Goal: Contribute content: Contribute content

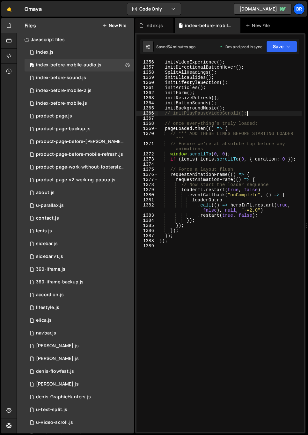
scroll to position [8574, 0]
click at [238, 152] on div "initVideoExperience ( ) ; initDirectionalButtonHover ( ) ; SplitAllHeadings ( )…" at bounding box center [230, 251] width 144 height 382
type textarea "window.scrollTo(0, 0);"
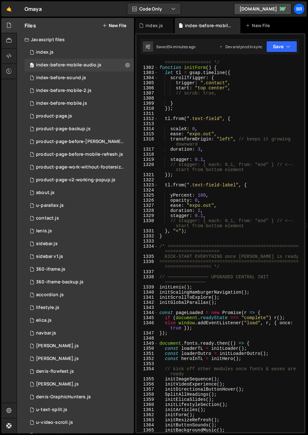
scroll to position [8056, 0]
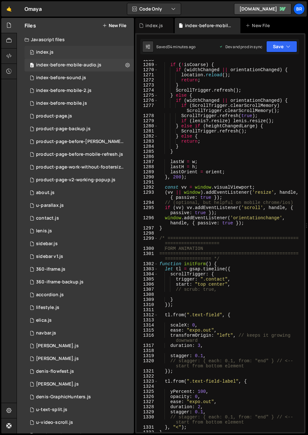
click at [50, 53] on div "index.js" at bounding box center [45, 52] width 18 height 6
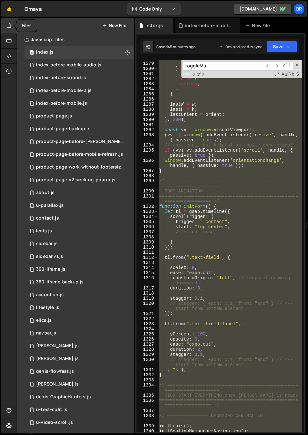
click at [10, 26] on icon at bounding box center [8, 25] width 5 height 7
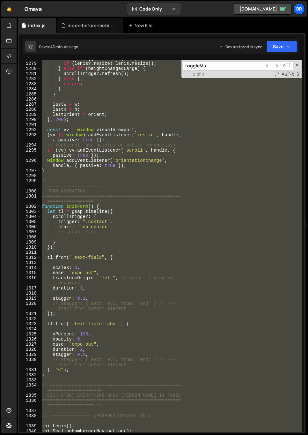
click at [217, 65] on input "toggleMu" at bounding box center [223, 65] width 80 height 9
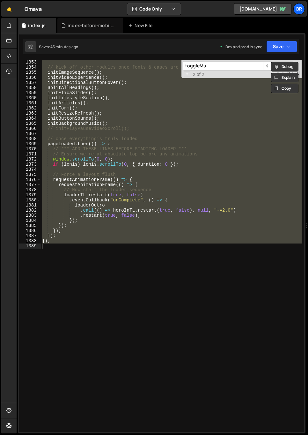
click at [217, 65] on input "toggleMu" at bounding box center [223, 65] width 80 height 9
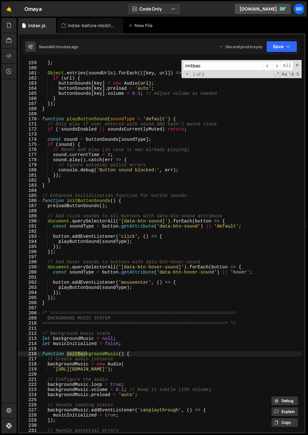
scroll to position [882, 0]
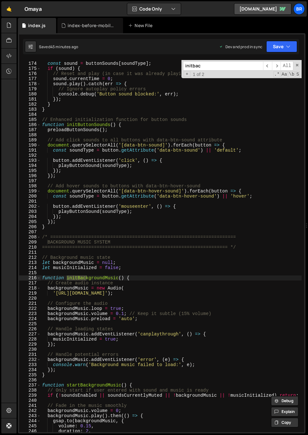
type input "initbac"
type textarea "let backgroundMusic = null;"
click at [177, 263] on div "const sound = buttonSounds [ soundType ] ; if ( sound ) { // Reset and play (in…" at bounding box center [171, 247] width 261 height 382
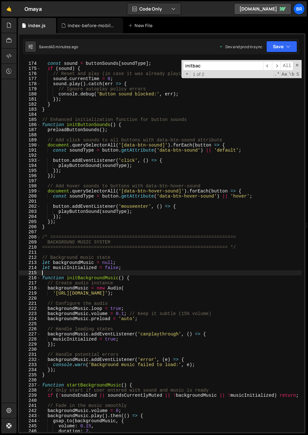
click at [140, 270] on div "const sound = buttonSounds [ soundType ] ; if ( sound ) { // Reset and play (in…" at bounding box center [171, 247] width 261 height 382
paste textarea "let musicStartPending = false; // Track if we need to start music when possible"
click at [148, 278] on div "const sound = buttonSounds [ soundType ] ; if ( sound ) { // Reset and play (in…" at bounding box center [171, 247] width 261 height 382
type textarea "function initBackgroundMusic() {"
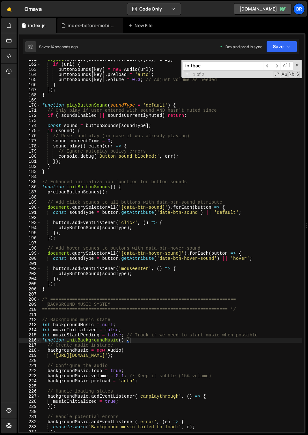
scroll to position [744, 0]
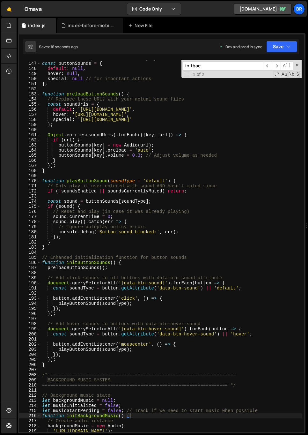
click at [214, 64] on input "initbac" at bounding box center [223, 65] width 80 height 9
click at [266, 64] on span "​" at bounding box center [267, 65] width 9 height 9
click at [270, 64] on span "​" at bounding box center [267, 65] width 9 height 9
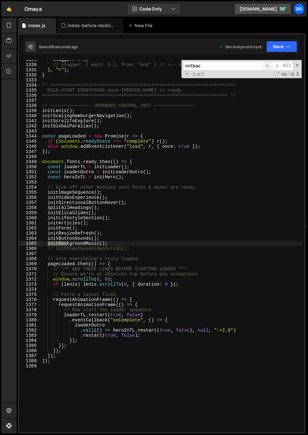
click at [265, 64] on span "​" at bounding box center [267, 65] width 9 height 9
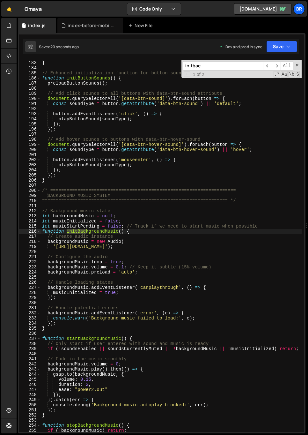
scroll to position [936, 0]
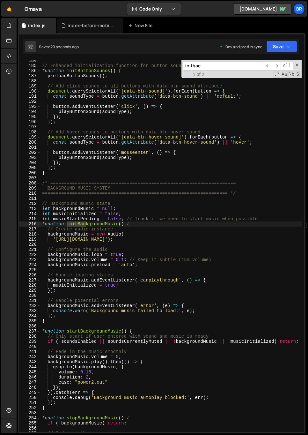
click at [143, 242] on div "// Enhanced initialization function for button sounds function initButtonSounds…" at bounding box center [171, 249] width 261 height 382
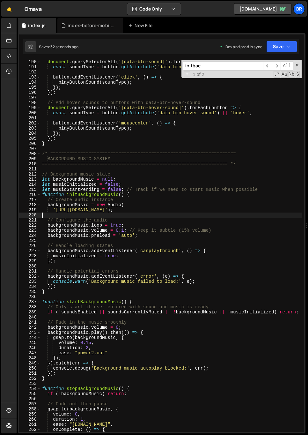
scroll to position [988, 0]
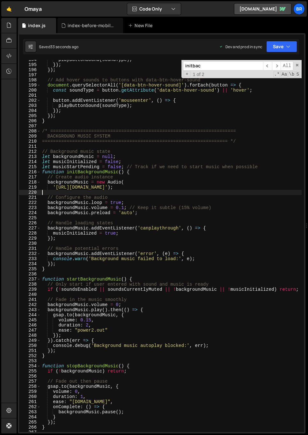
click at [150, 299] on div "playButtonSound ( soundType ) ; }) ; }) ; // Add hover sounds to buttons with d…" at bounding box center [171, 248] width 261 height 382
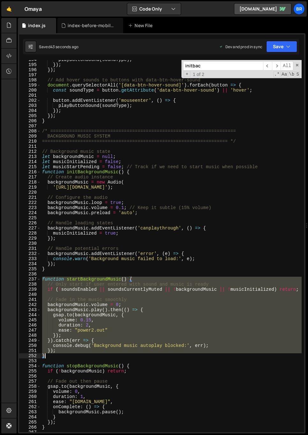
drag, startPoint x: 43, startPoint y: 279, endPoint x: 55, endPoint y: 357, distance: 78.7
click at [55, 357] on div "playButtonSound ( soundType ) ; }) ; }) ; // Add hover sounds to buttons with d…" at bounding box center [171, 248] width 261 height 382
paste textarea
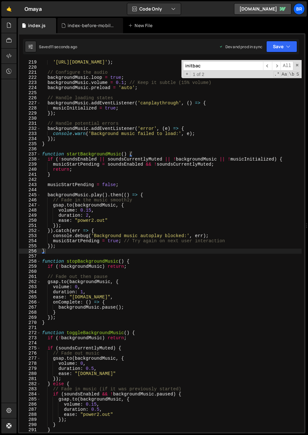
scroll to position [1183, 0]
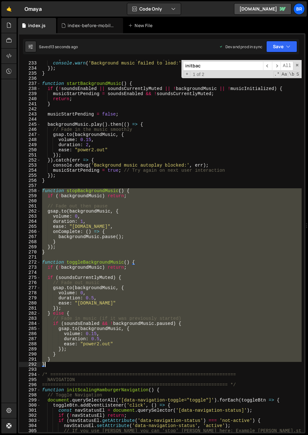
drag, startPoint x: 43, startPoint y: 192, endPoint x: 71, endPoint y: 364, distance: 174.8
click at [71, 364] on div "backgroundMusic . addEventListener ( 'error' , ( e ) => { console . warn ( 'Bac…" at bounding box center [171, 246] width 261 height 382
paste textarea
type textarea "}"
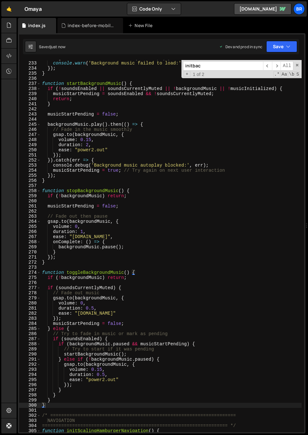
click at [94, 403] on div "backgroundMusic . addEventListener ( 'error' , ( e ) => { console . warn ( 'Bac…" at bounding box center [171, 246] width 261 height 382
click at [77, 407] on div "backgroundMusic . addEventListener ( 'error' , ( e ) => { console . warn ( 'Bac…" at bounding box center [171, 246] width 261 height 382
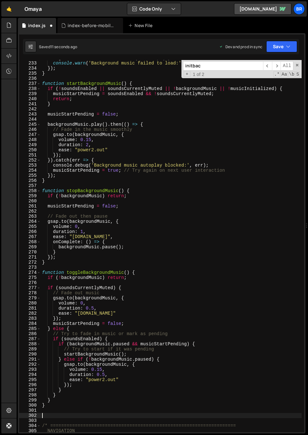
paste textarea "}"
type textarea "}"
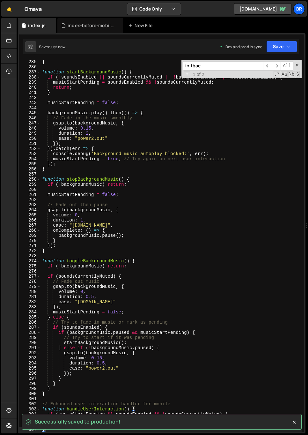
click at [206, 64] on input "initbac" at bounding box center [223, 65] width 80 height 9
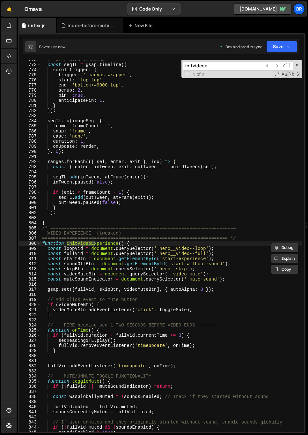
scroll to position [3989, 0]
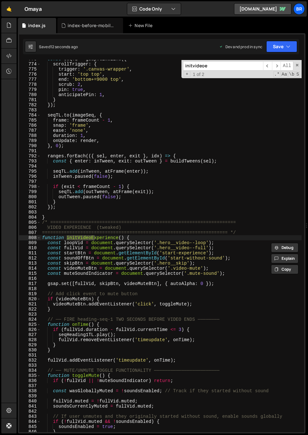
type input "initvideoe"
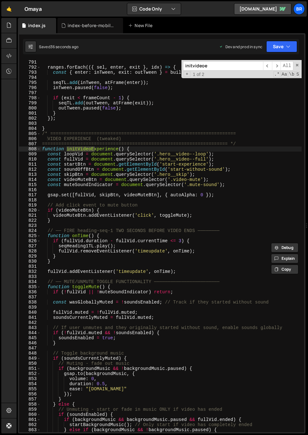
scroll to position [4082, 0]
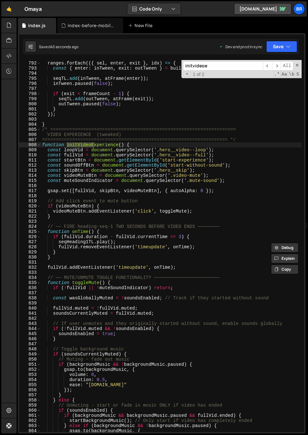
click at [114, 219] on div "ranges . forEach (({ sel , enter , exit } , idx ) => { const { enter : inTween …" at bounding box center [171, 246] width 261 height 382
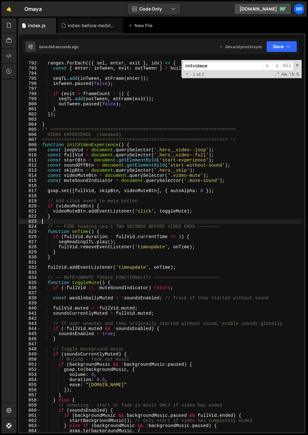
type textarea "});"
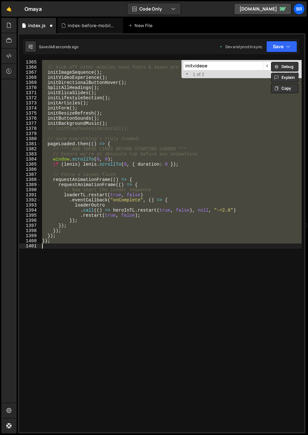
scroll to position [1299, 0]
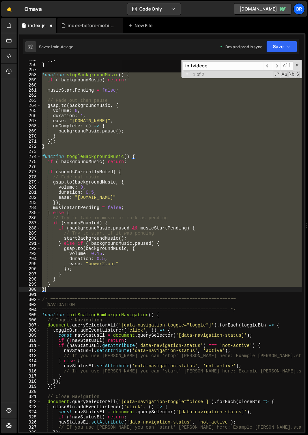
click at [177, 160] on div "}) ; } function stopBackgroundMusic ( ) { if ( ! backgroundMusic ) return ; mus…" at bounding box center [171, 246] width 261 height 372
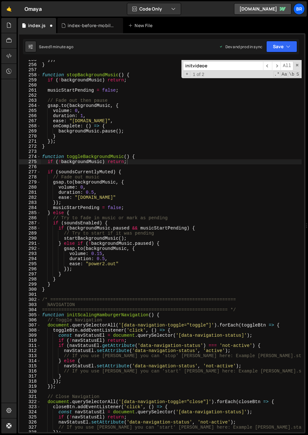
click at [236, 66] on input "initvideoe" at bounding box center [223, 65] width 80 height 9
click at [267, 63] on span "​" at bounding box center [267, 65] width 9 height 9
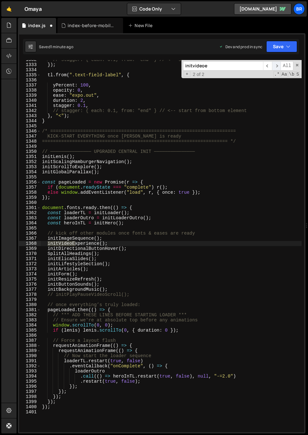
click at [276, 65] on span "​" at bounding box center [276, 65] width 9 height 9
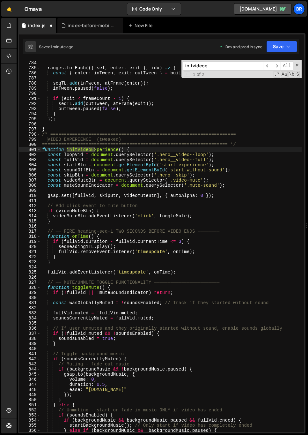
scroll to position [4041, 0]
click at [44, 138] on div "} , 0 ) ; ranges . forEach (({ sel , enter , exit } , idx ) => { const { enter …" at bounding box center [171, 246] width 261 height 382
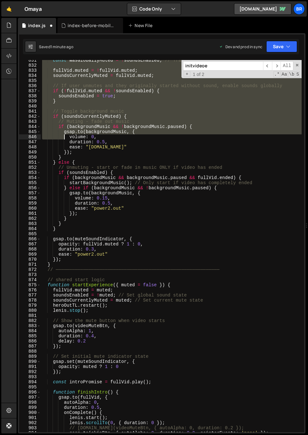
scroll to position [4284, 0]
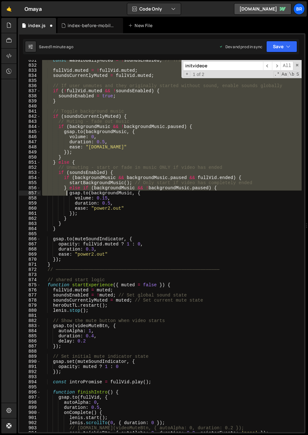
drag, startPoint x: 43, startPoint y: 133, endPoint x: 68, endPoint y: 195, distance: 66.7
click at [68, 194] on div "const wasGloballyMuted = ! soundsEnabled ; // Track if they started without sou…" at bounding box center [171, 249] width 261 height 382
type textarea "} else if (backgroundMusic && !backgroundMusic.paused) { [DOMAIN_NAME](backgrou…"
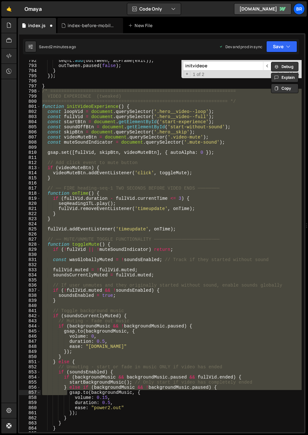
scroll to position [3970, 0]
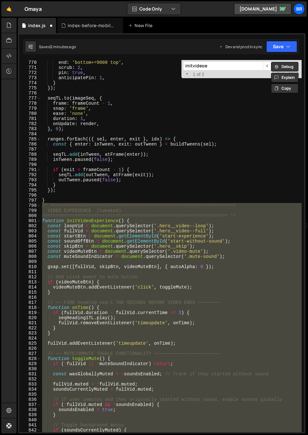
click at [72, 196] on div "end : 'bottom+=9000 top' , scrub : 2 , pin : true , anticipatePin : 1 , } }) ; …" at bounding box center [171, 251] width 261 height 382
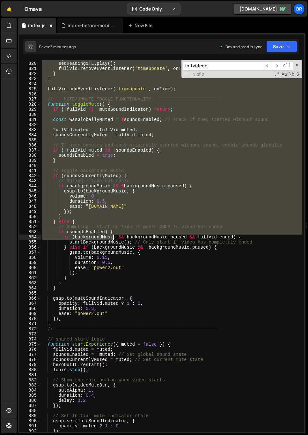
scroll to position [4218, 0]
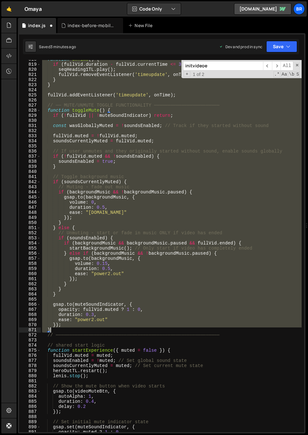
drag, startPoint x: 43, startPoint y: 205, endPoint x: 73, endPoint y: 331, distance: 128.9
click at [73, 331] on div "function onTime ( ) { if ( fullVid . duration - fullVid . currentTime <= 3 ) { …" at bounding box center [171, 248] width 261 height 382
type textarea "}); }"
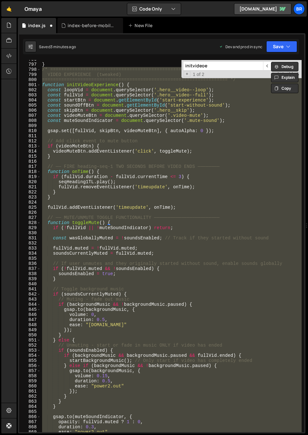
scroll to position [4215, 0]
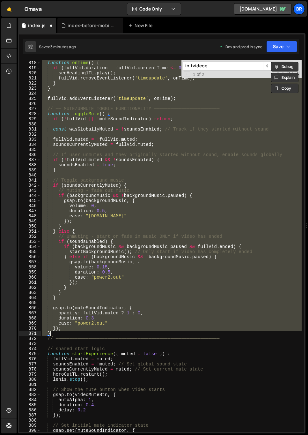
paste textarea
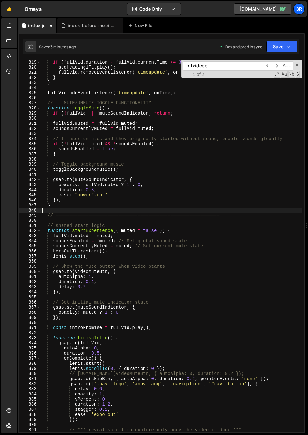
scroll to position [4221, 0]
click at [48, 223] on div "if ( fullVid . duration - fullVid . currentTime <= 3 ) { seqHeading1TL . play (…" at bounding box center [171, 251] width 261 height 382
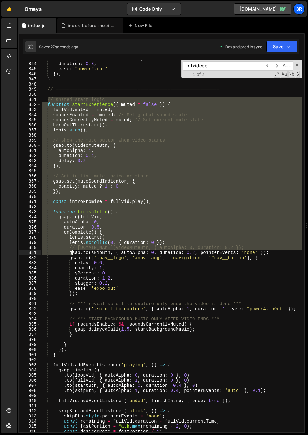
scroll to position [4347, 0]
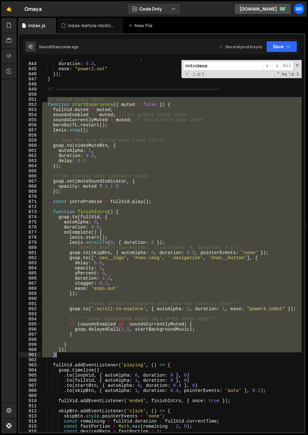
drag, startPoint x: 49, startPoint y: 225, endPoint x: 66, endPoint y: 355, distance: 131.6
click at [66, 355] on div "opacity : fullVid . muted ? 1 : 0 , duration : 0.3 , ease : "power2.out" }) ; }…" at bounding box center [171, 247] width 261 height 382
paste textarea
type textarea "}"
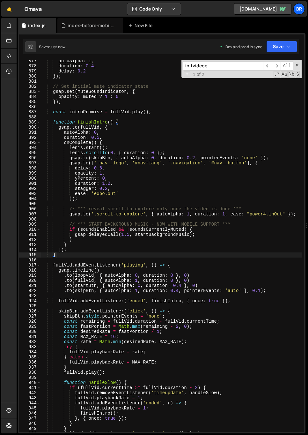
scroll to position [4595, 0]
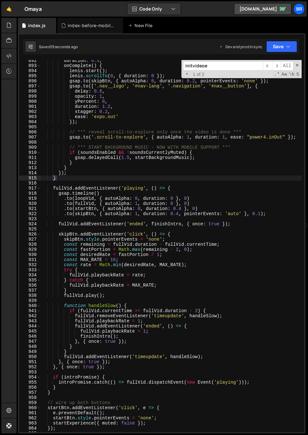
click at [87, 185] on div "duration : 0.5 , onComplete ( ) { [PERSON_NAME] . start ( ) ; [PERSON_NAME] . s…" at bounding box center [171, 249] width 261 height 382
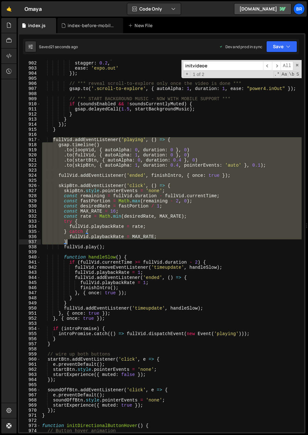
scroll to position [4643, 0]
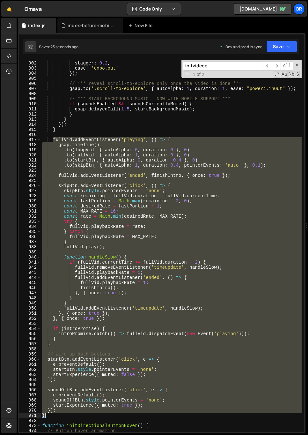
drag, startPoint x: 54, startPoint y: 189, endPoint x: 62, endPoint y: 416, distance: 227.2
click at [62, 416] on div "duration : 1.2 , stagger : 0.2 , ease : 'expo.out' }) ; // *** reveal scroll-to…" at bounding box center [171, 246] width 261 height 382
paste textarea
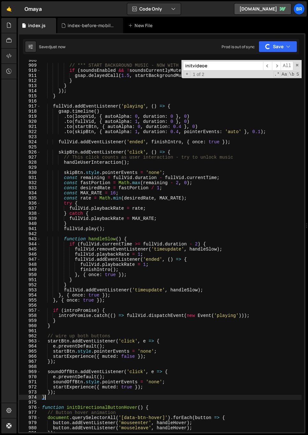
scroll to position [4762, 0]
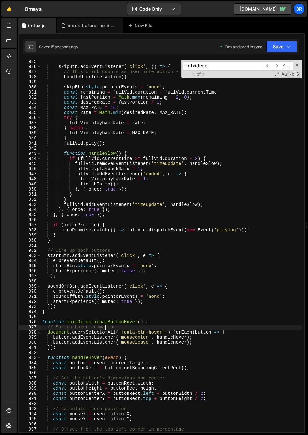
click at [104, 328] on div "skipBtn . addEventListener ( 'click' , ( ) => { // This click counts as user in…" at bounding box center [171, 250] width 261 height 382
type textarea "// Button hover animation"
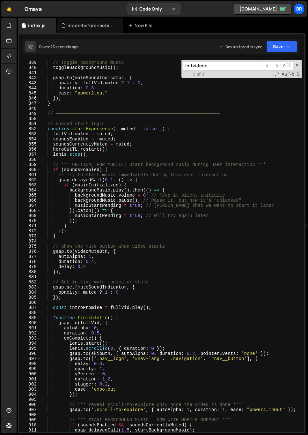
scroll to position [4322, 0]
click at [216, 65] on input "initvideoe" at bounding box center [223, 65] width 80 height 9
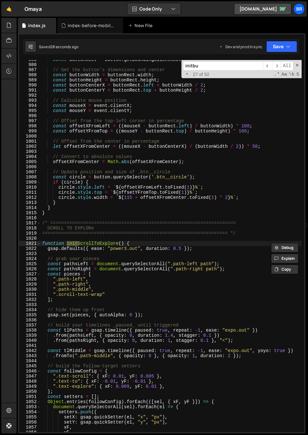
scroll to position [6851, 0]
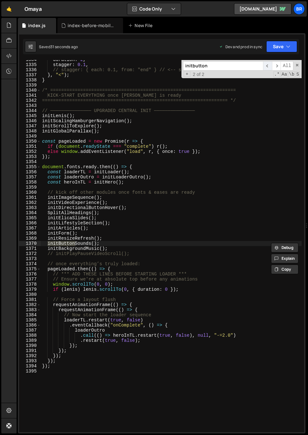
type input "initbutton"
click at [267, 65] on span "​" at bounding box center [267, 65] width 9 height 9
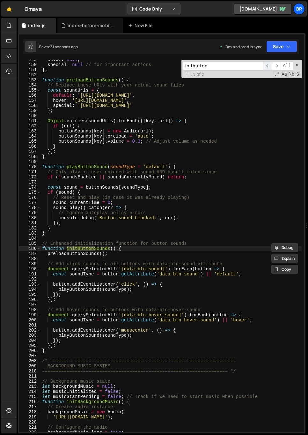
scroll to position [758, 0]
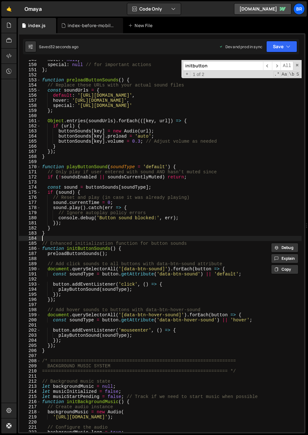
drag, startPoint x: 72, startPoint y: 237, endPoint x: 66, endPoint y: 237, distance: 5.8
click at [71, 237] on div "hover : null , special : null // for important actions } ; function preloadButt…" at bounding box center [171, 248] width 261 height 382
drag, startPoint x: 48, startPoint y: 244, endPoint x: 70, endPoint y: 260, distance: 27.3
click at [83, 265] on div "149 150 151 152 153 154 155 156 157 158 159 160 161 162 163 164 165 166 167 168…" at bounding box center [161, 246] width 285 height 372
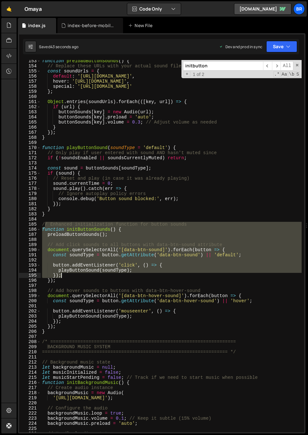
scroll to position [777, 0]
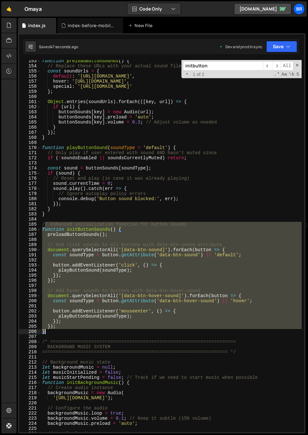
drag, startPoint x: 44, startPoint y: 242, endPoint x: 55, endPoint y: 332, distance: 90.7
click at [55, 332] on div "function preloadButtonSounds ( ) { // Replace these URLs with your actual sound…" at bounding box center [171, 249] width 261 height 382
paste textarea
drag, startPoint x: 50, startPoint y: 225, endPoint x: 46, endPoint y: 225, distance: 4.2
click at [50, 225] on div "function preloadButtonSounds ( ) { // Replace these URLs with your actual sound…" at bounding box center [171, 246] width 261 height 372
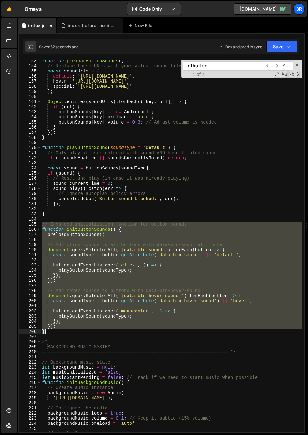
drag, startPoint x: 42, startPoint y: 224, endPoint x: 62, endPoint y: 331, distance: 109.0
click at [62, 331] on div "function preloadButtonSounds ( ) { // Replace these URLs with your actual sound…" at bounding box center [171, 249] width 261 height 382
paste textarea
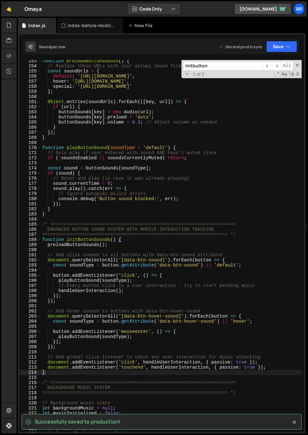
click at [121, 264] on div "function preloadButtonSounds ( ) { // Replace these URLs with your actual sound…" at bounding box center [171, 249] width 261 height 382
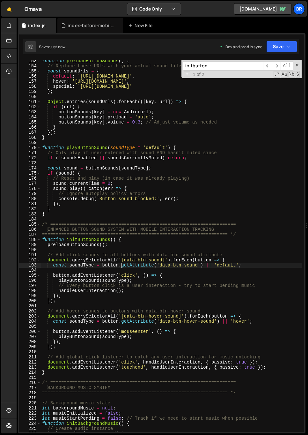
type textarea "});"
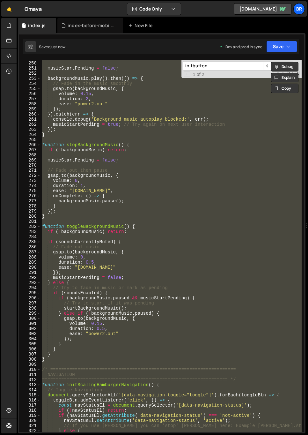
scroll to position [1467, 0]
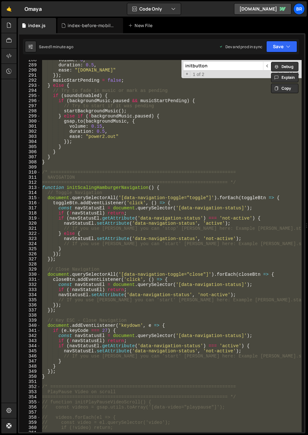
click at [93, 265] on div "volume : 0 , duration : 0.5 , ease : "[DOMAIN_NAME]" }) ; musicStartPending = f…" at bounding box center [171, 246] width 261 height 372
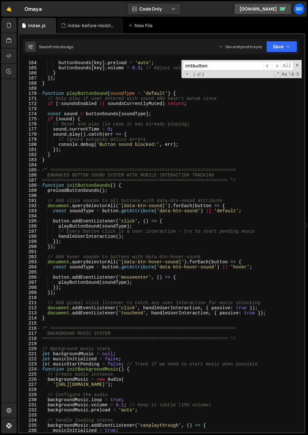
scroll to position [858, 0]
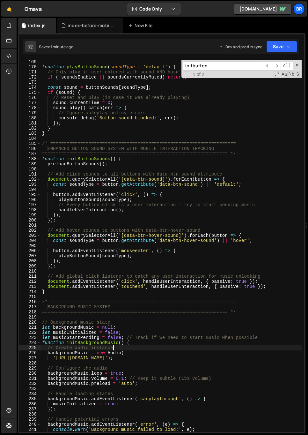
click at [135, 346] on div "function playButtonSound ( soundType = 'default' ) { // Only play if user enter…" at bounding box center [171, 250] width 261 height 382
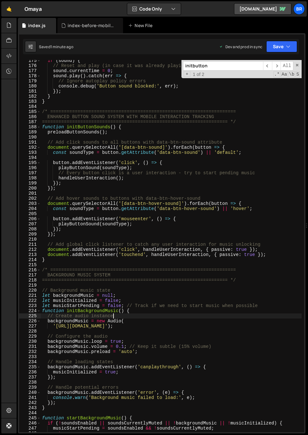
scroll to position [922, 0]
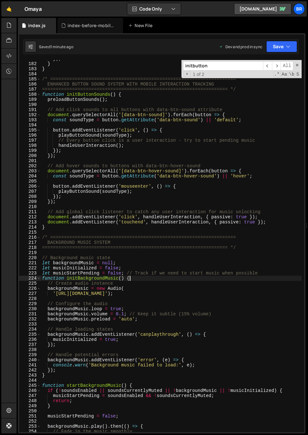
click at [135, 280] on div "}) ; } } /* ===================================================================…" at bounding box center [171, 247] width 261 height 382
click at [65, 377] on div "}) ; } } /* ===================================================================…" at bounding box center [171, 247] width 261 height 382
type textarea "}"
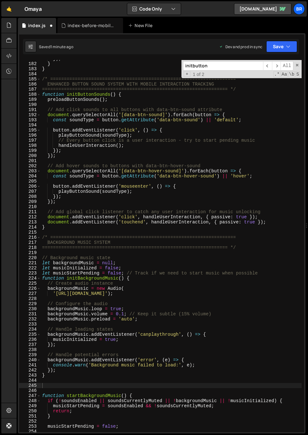
click at [49, 384] on div "}) ; } } /* ===================================================================…" at bounding box center [171, 247] width 261 height 382
paste textarea "}"
type textarea "}"
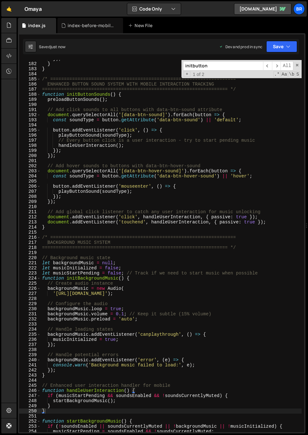
click at [243, 63] on input "initbutton" at bounding box center [223, 65] width 80 height 9
paste input "BackgroundMusic()"
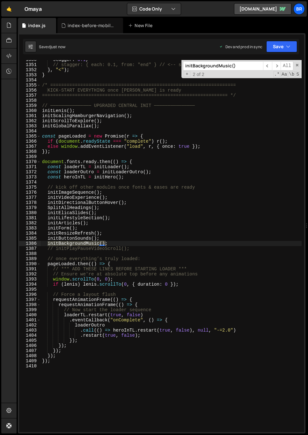
scroll to position [6933, 0]
type input "initBackgroundMusic()"
click at [268, 64] on span "​" at bounding box center [267, 65] width 9 height 9
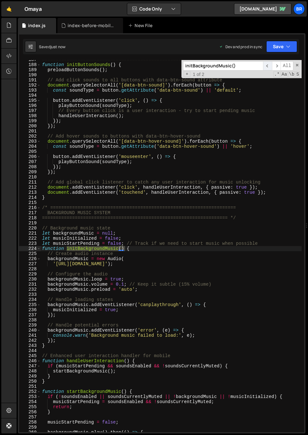
scroll to position [952, 0]
click at [160, 311] on div "==================================================================== */ functio…" at bounding box center [171, 248] width 261 height 382
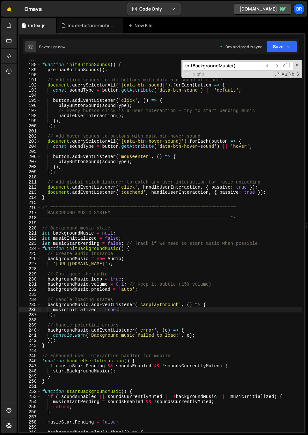
click at [124, 284] on div "==================================================================== */ functio…" at bounding box center [171, 248] width 261 height 382
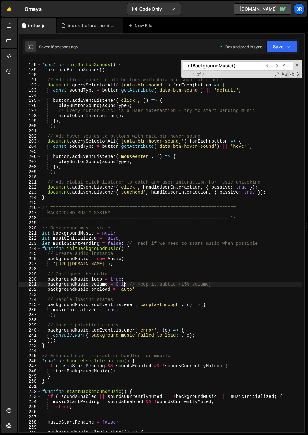
type textarea "backgroundMusic.volume = 0; // Keep it subtle (15% volume)"
click at [234, 63] on input "initBackgroundMusic()" at bounding box center [223, 65] width 80 height 9
paste input "handleUserInteraction"
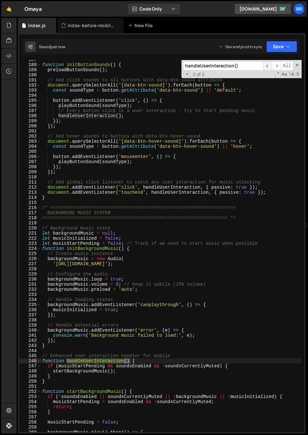
click at [269, 66] on span "​" at bounding box center [267, 65] width 9 height 9
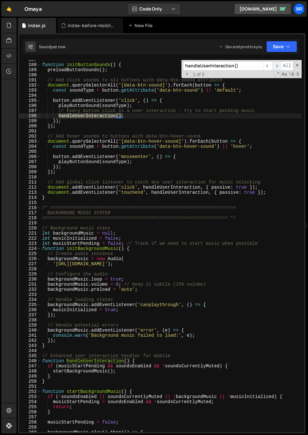
click at [278, 65] on span "​" at bounding box center [276, 65] width 9 height 9
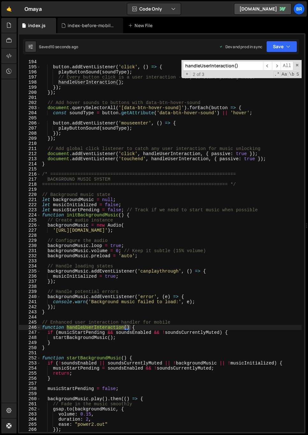
scroll to position [986, 0]
click at [236, 64] on input "handleUserInteraction()" at bounding box center [223, 65] width 80 height 9
paste input "initBackgroundMusic"
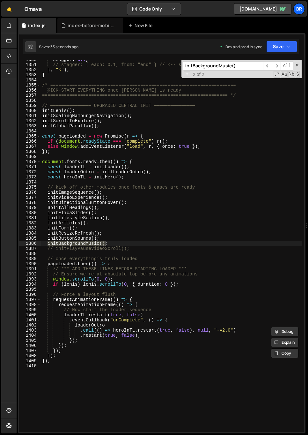
scroll to position [6933, 0]
type input "initBackgroundMusic()"
click at [267, 68] on span "​" at bounding box center [267, 65] width 9 height 9
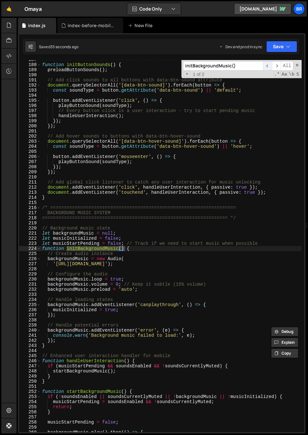
scroll to position [952, 0]
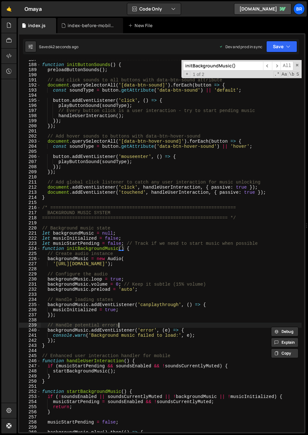
click at [138, 327] on div "==================================================================== */ functio…" at bounding box center [171, 248] width 261 height 382
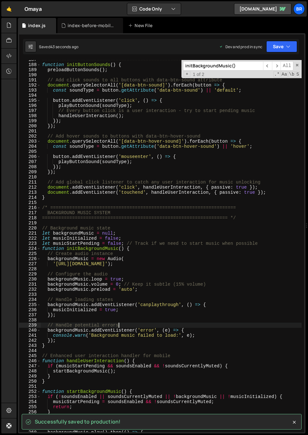
click at [137, 327] on div "==================================================================== */ functio…" at bounding box center [171, 248] width 261 height 382
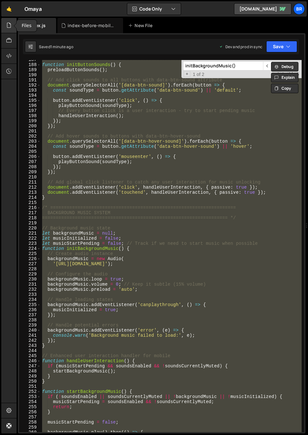
click at [9, 24] on icon at bounding box center [8, 25] width 5 height 7
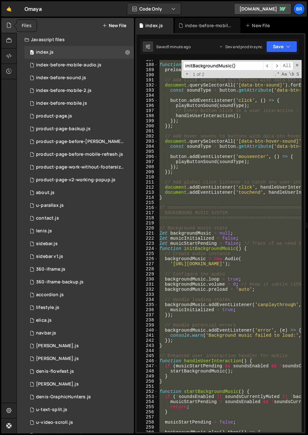
click at [11, 23] on icon at bounding box center [8, 25] width 5 height 7
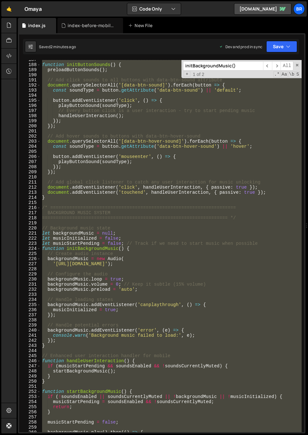
click at [101, 229] on div "==================================================================== */ functio…" at bounding box center [171, 246] width 261 height 372
click at [172, 123] on div "==================================================================== */ functio…" at bounding box center [171, 246] width 261 height 372
click at [158, 165] on div "==================================================================== */ functio…" at bounding box center [171, 246] width 261 height 372
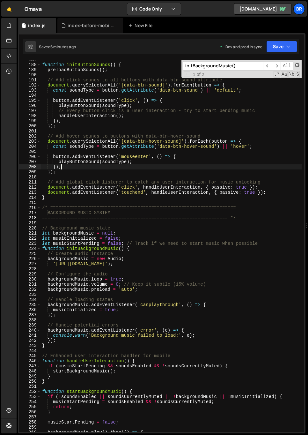
click at [297, 66] on span at bounding box center [297, 65] width 4 height 4
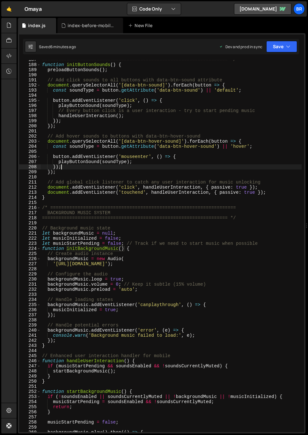
click at [168, 137] on div "==================================================================== */ functio…" at bounding box center [171, 248] width 261 height 382
type textarea "// Add hover sounds to buttons with data-btn-hover-sound"
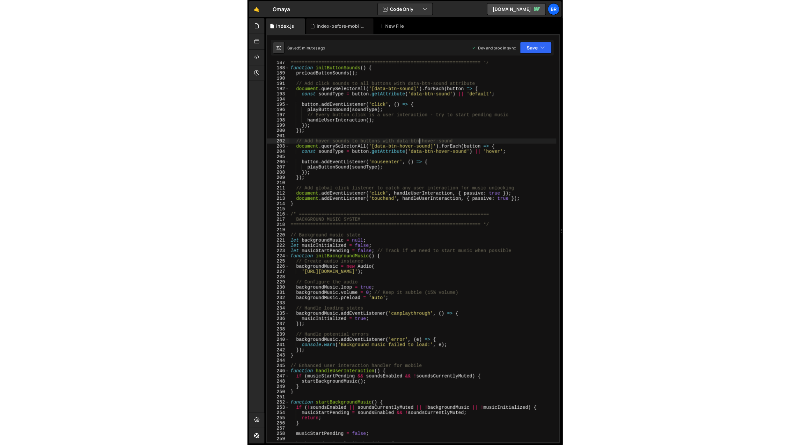
scroll to position [950, 0]
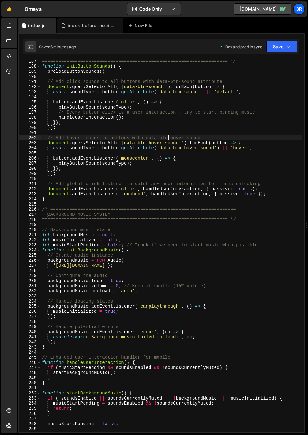
click at [224, 206] on div "==================================================================== */ functio…" at bounding box center [171, 250] width 261 height 382
click at [214, 176] on div "==================================================================== */ functio…" at bounding box center [171, 250] width 261 height 382
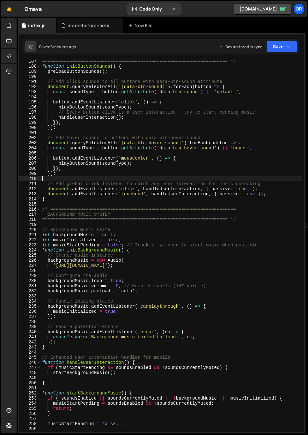
click at [214, 179] on div "==================================================================== */ functio…" at bounding box center [171, 250] width 261 height 382
type textarea "});"
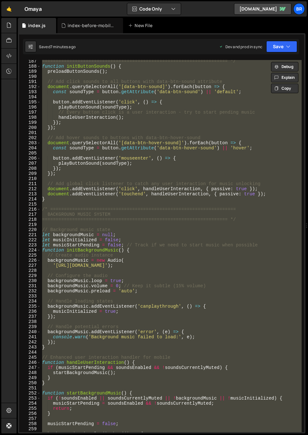
click at [255, 177] on div "==================================================================== */ functio…" at bounding box center [171, 246] width 261 height 372
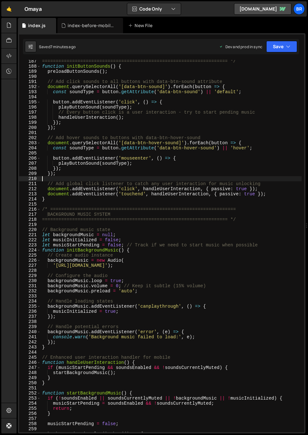
type textarea "});"
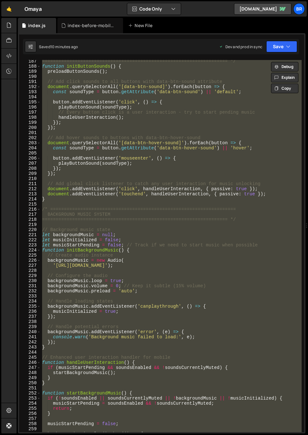
click at [100, 180] on div "==================================================================== */ functio…" at bounding box center [171, 246] width 261 height 372
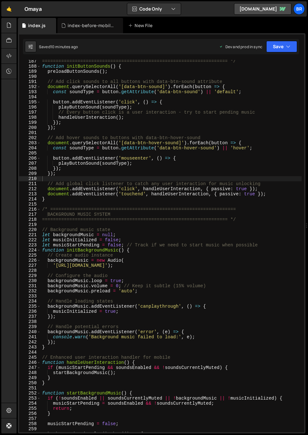
click at [121, 124] on div "==================================================================== */ functio…" at bounding box center [171, 250] width 261 height 382
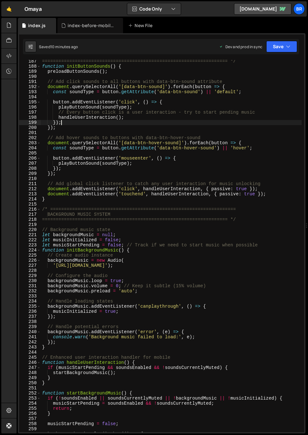
type textarea "});"
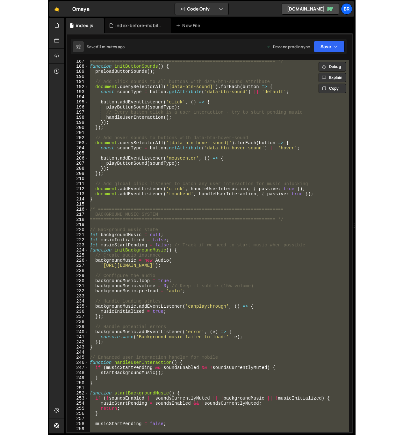
scroll to position [1534, 0]
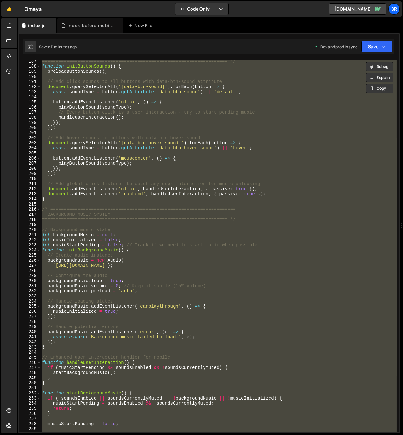
click at [256, 177] on div "==================================================================== */ functio…" at bounding box center [219, 246] width 356 height 372
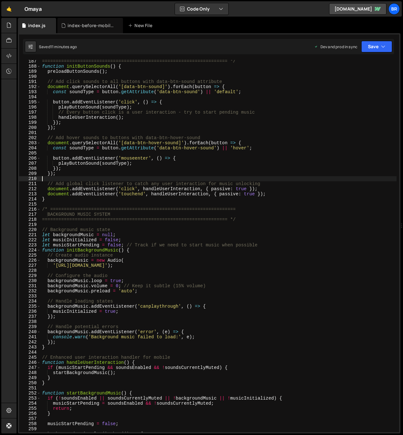
scroll to position [879, 0]
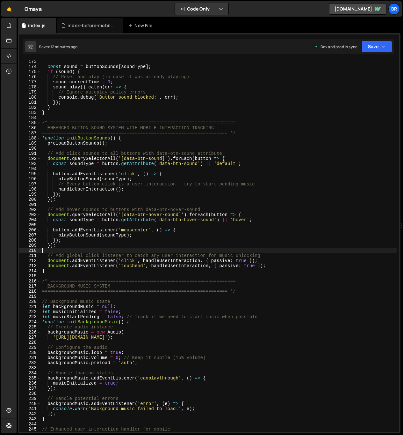
click at [211, 125] on div "const sound = buttonSounds [ soundType ] ; if ( sound ) { // Reset and play (in…" at bounding box center [219, 250] width 356 height 382
type textarea "/* ===================================================================="
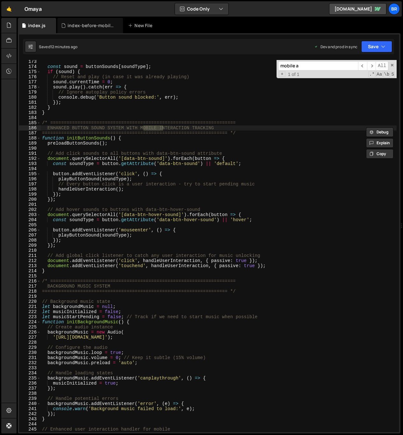
scroll to position [3973, 0]
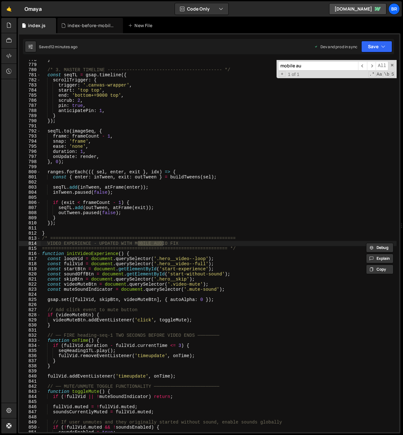
type input "mobile au"
click at [304, 64] on input "mobile au" at bounding box center [318, 65] width 80 height 9
type textarea "});"
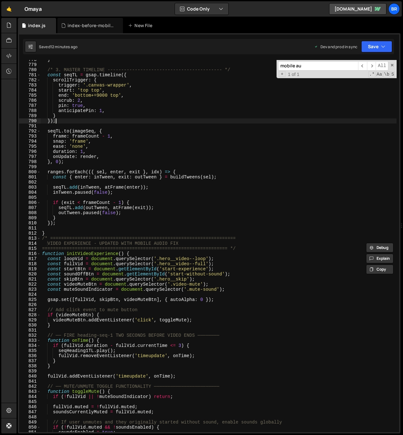
click at [147, 118] on div "} /* 3. MASTER TIMELINE ------------------------------------------ */ const seq…" at bounding box center [219, 248] width 356 height 382
click at [308, 61] on input "mobile au" at bounding box center [318, 65] width 80 height 9
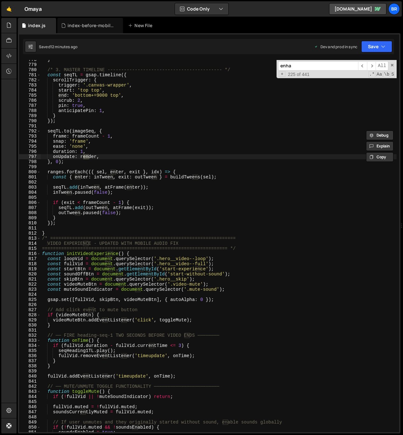
scroll to position [0, 0]
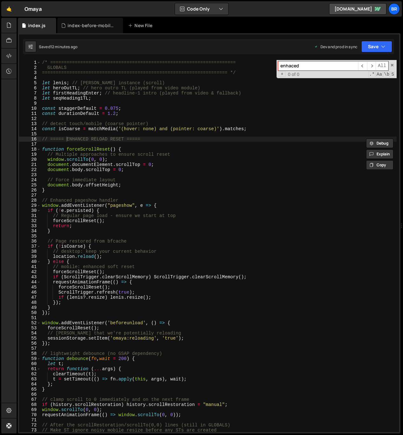
type input "enhaced"
type textarea "window.scrollTo(0, 0);"
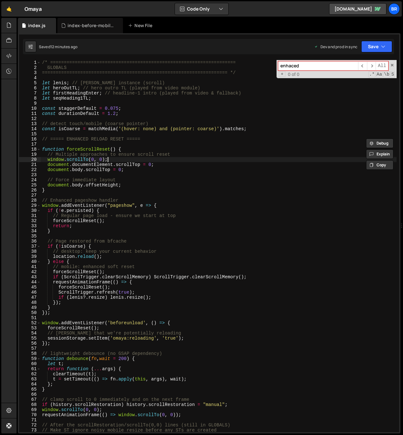
click at [144, 161] on div "/* ==================================================================== GLOBALS…" at bounding box center [219, 251] width 356 height 382
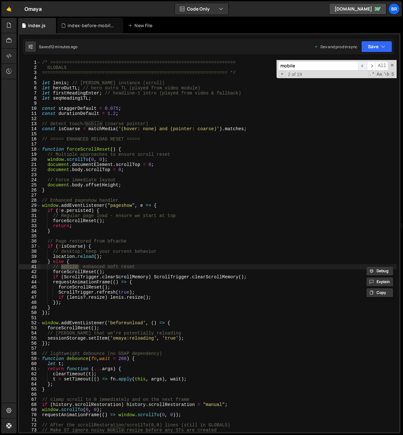
type input "mobile"
click at [308, 64] on span "​" at bounding box center [362, 65] width 9 height 9
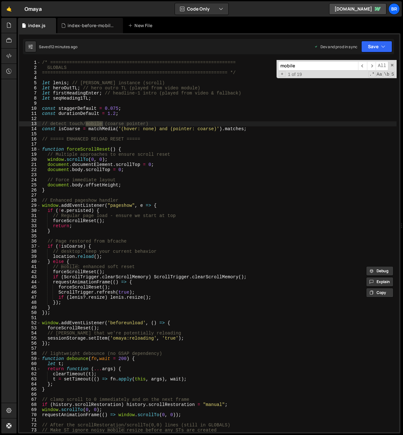
type textarea "window.addEventListener("pageshow", e => {"
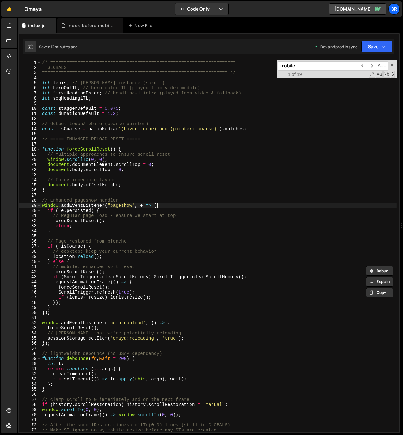
click at [159, 205] on div "/* ==================================================================== GLOBALS…" at bounding box center [219, 251] width 356 height 382
click at [118, 25] on icon at bounding box center [118, 25] width 4 height 6
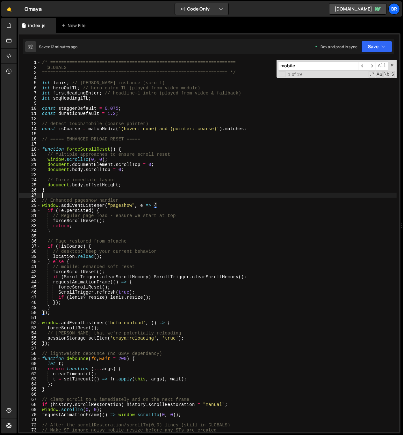
click at [149, 195] on div "/* ==================================================================== GLOBALS…" at bounding box center [219, 251] width 356 height 382
click at [308, 66] on input "mobile" at bounding box center [318, 65] width 80 height 9
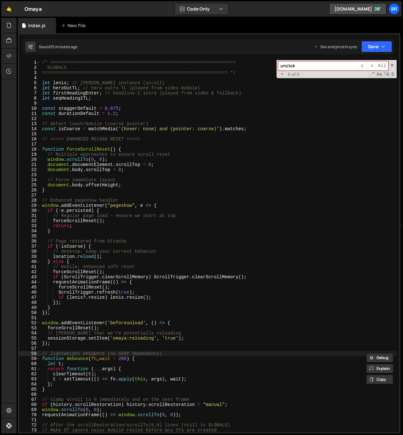
type input "unclok"
click at [274, 248] on div "/* ==================================================================== GLOBALS…" at bounding box center [219, 251] width 356 height 382
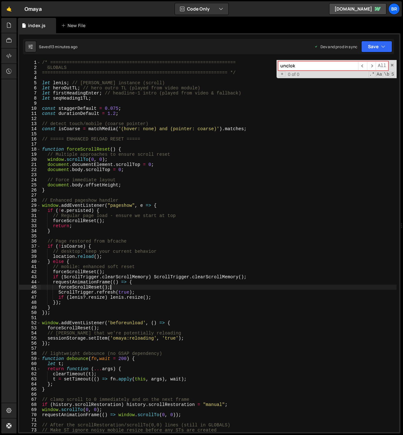
click at [142, 288] on div "/* ==================================================================== GLOBALS…" at bounding box center [219, 251] width 356 height 382
click at [158, 160] on div "/* ==================================================================== GLOBALS…" at bounding box center [219, 251] width 356 height 382
type textarea "window.scrollTo(0, 0);"
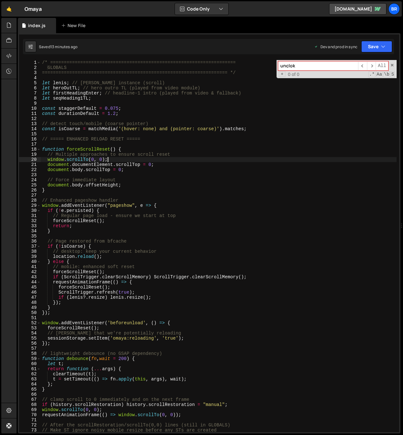
click at [308, 66] on input "unclok" at bounding box center [318, 65] width 80 height 9
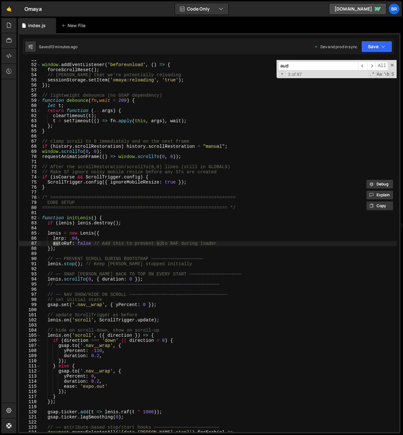
scroll to position [610, 0]
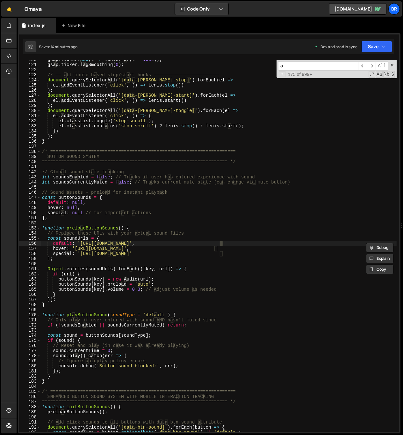
type input "a"
type textarea "let soundsEnabled = false; // Tracks if user has entered experience with sound"
click at [150, 179] on div "gsap . ticker . add ( t => [PERSON_NAME] . raf ( t * 1000 )) ; gsap . ticker . …" at bounding box center [219, 248] width 356 height 382
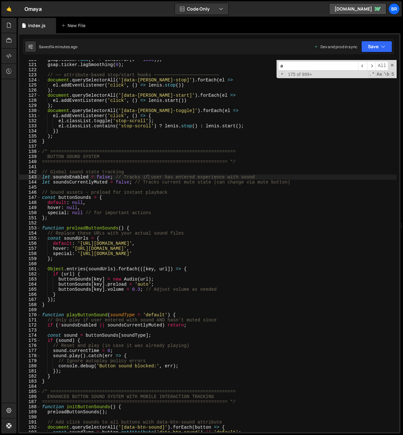
click at [308, 63] on input "a" at bounding box center [318, 65] width 80 height 9
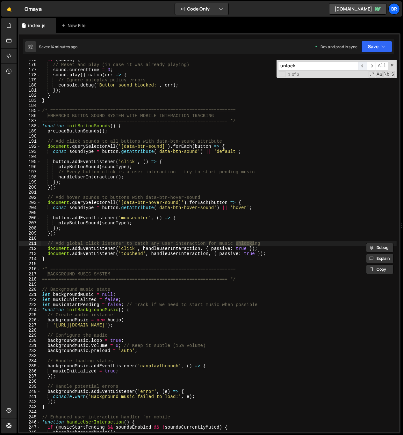
click at [308, 65] on span "​" at bounding box center [362, 65] width 9 height 9
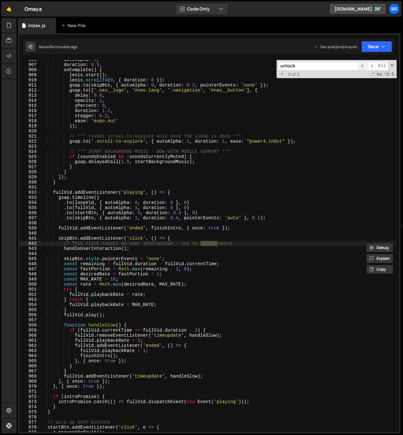
click at [308, 65] on span "​" at bounding box center [362, 65] width 9 height 9
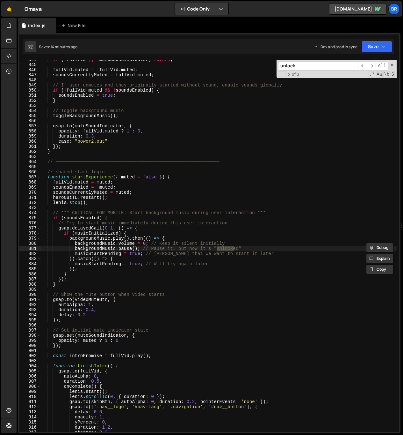
click at [308, 66] on input "unlock" at bounding box center [318, 65] width 80 height 9
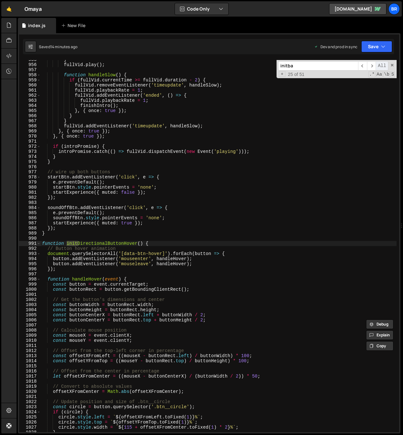
scroll to position [6887, 0]
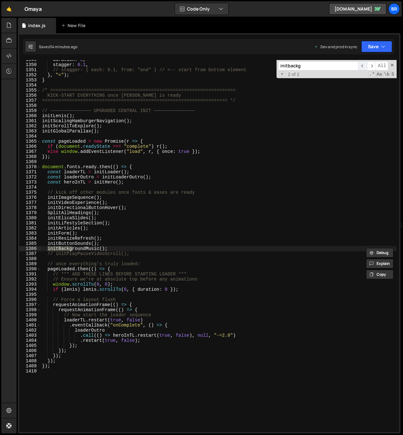
type input "initbackg"
click at [308, 63] on span "​" at bounding box center [362, 65] width 9 height 9
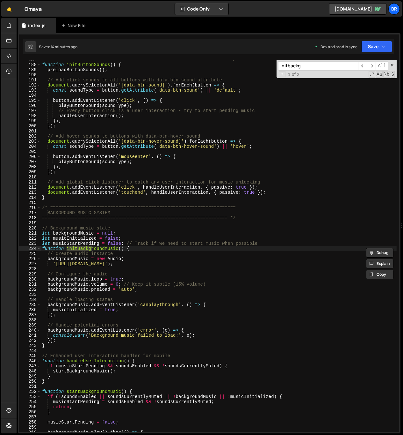
click at [144, 247] on div "==================================================================== */ functio…" at bounding box center [219, 248] width 356 height 382
click at [145, 249] on div "==================================================================== */ functio…" at bounding box center [219, 248] width 356 height 382
click at [268, 242] on div "==================================================================== */ functio…" at bounding box center [219, 248] width 356 height 382
type textarea "let musicStartPending = false; // Track if we need to start music when possible"
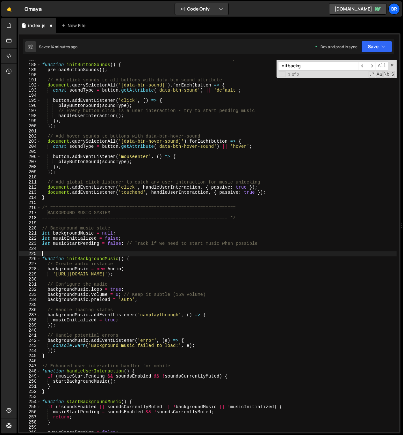
paste textarea "}"
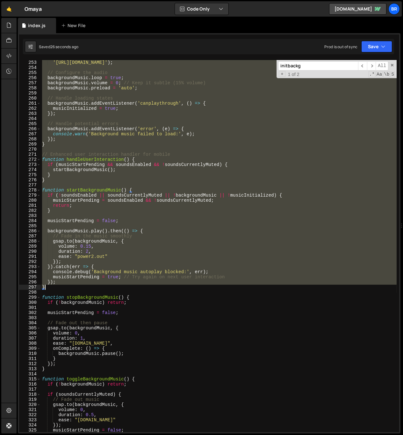
scroll to position [1253, 0]
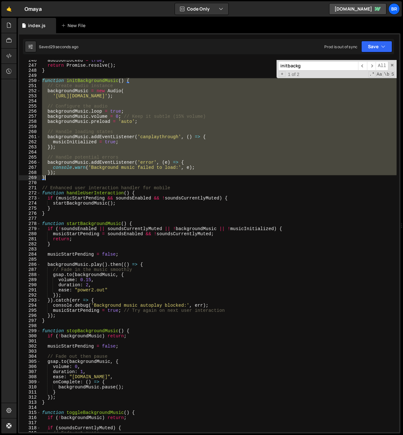
drag, startPoint x: 43, startPoint y: 287, endPoint x: 60, endPoint y: 176, distance: 112.1
click at [60, 176] on div "audioUnlocked = true ; return Promise . resolve ( ) ; } function initBackground…" at bounding box center [219, 249] width 356 height 382
paste textarea
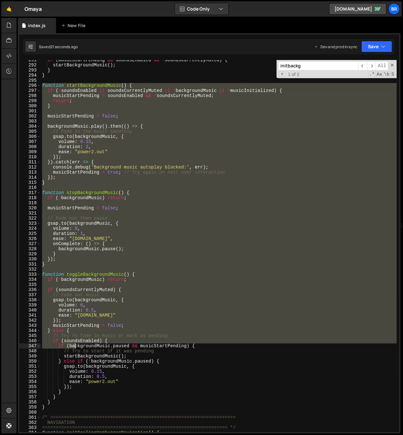
scroll to position [1510, 0]
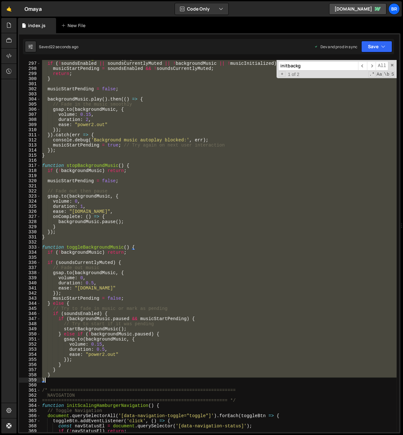
drag, startPoint x: 42, startPoint y: 314, endPoint x: 55, endPoint y: 381, distance: 68.6
click at [55, 381] on div "function startBackgroundMusic ( ) { if ( ! soundsEnabled || soundsCurrentlyMute…" at bounding box center [219, 247] width 356 height 382
type textarea "} }"
click at [81, 174] on div "function startBackgroundMusic ( ) { if ( ! soundsEnabled || soundsCurrentlyMute…" at bounding box center [219, 246] width 356 height 372
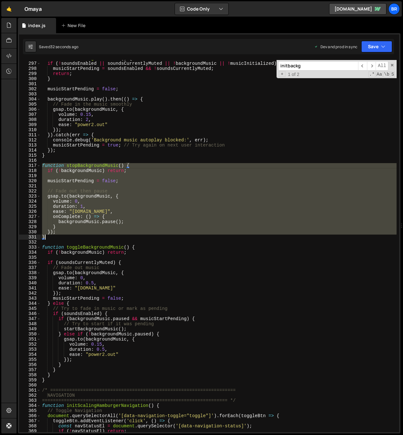
drag, startPoint x: 43, startPoint y: 165, endPoint x: 58, endPoint y: 236, distance: 73.3
click at [58, 236] on div "function startBackgroundMusic ( ) { if ( ! soundsEnabled || soundsCurrentlyMute…" at bounding box center [219, 247] width 356 height 382
paste textarea
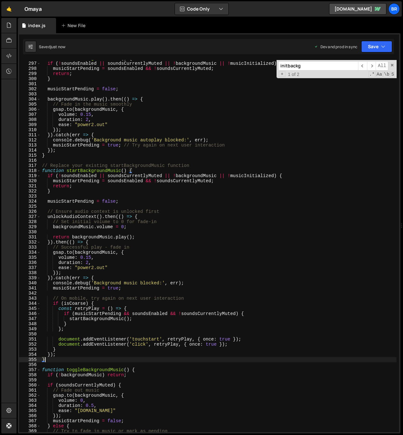
click at [184, 261] on div "function startBackgroundMusic ( ) { if ( ! soundsEnabled || soundsCurrentlyMute…" at bounding box center [219, 247] width 356 height 382
click at [192, 220] on div "function startBackgroundMusic ( ) { if ( ! soundsEnabled || soundsCurrentlyMute…" at bounding box center [219, 247] width 356 height 382
type textarea "// Set initial volume to 0 for fade-in"
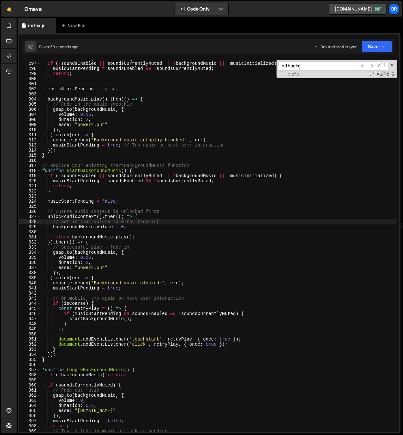
click at [308, 68] on input "initbackg" at bounding box center [318, 65] width 80 height 9
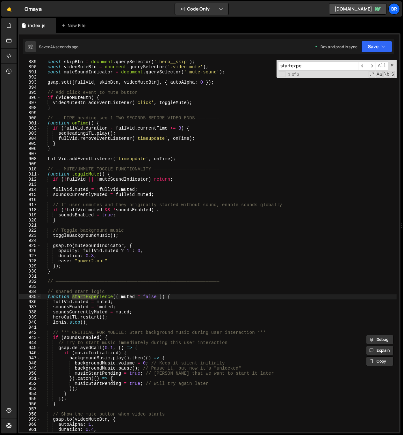
scroll to position [4560, 0]
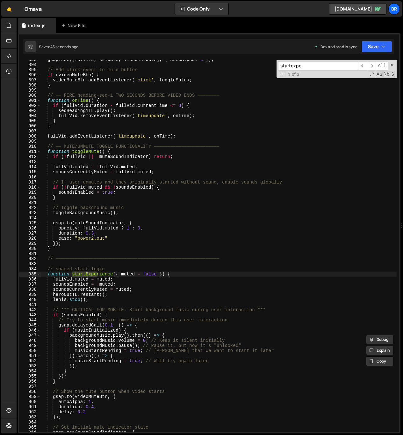
type input "startexpe"
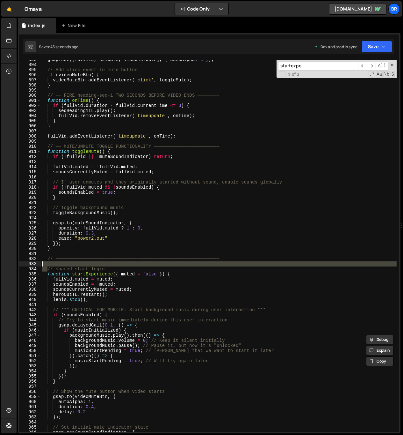
click at [49, 266] on div "gsap . set ([ fullVid , skipBtn , videoMuteBtn ] , { autoAlpha : 0 }) ; // Add …" at bounding box center [219, 248] width 356 height 382
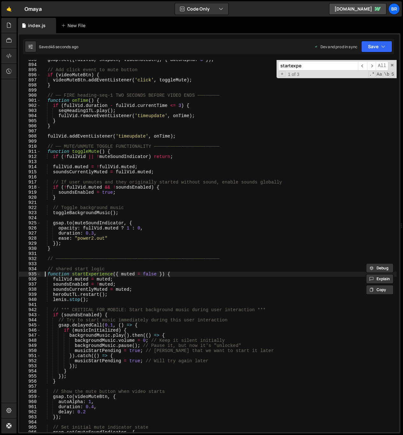
click at [44, 275] on div "gsap . set ([ fullVid , skipBtn , videoMuteBtn ] , { autoAlpha : 0 }) ; // Add …" at bounding box center [219, 248] width 356 height 382
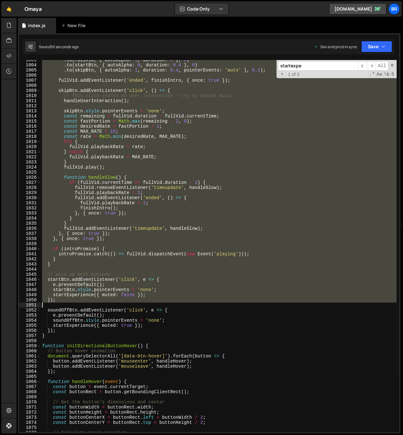
scroll to position [5150, 0]
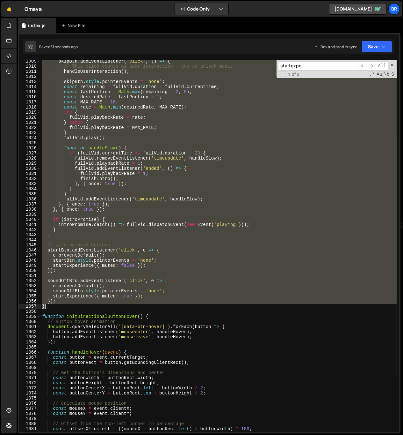
drag, startPoint x: 47, startPoint y: 269, endPoint x: 90, endPoint y: 307, distance: 57.9
click at [90, 307] on div "skipBtn . addEventListener ( 'click' , ( ) => { // This click counts as user in…" at bounding box center [219, 250] width 356 height 382
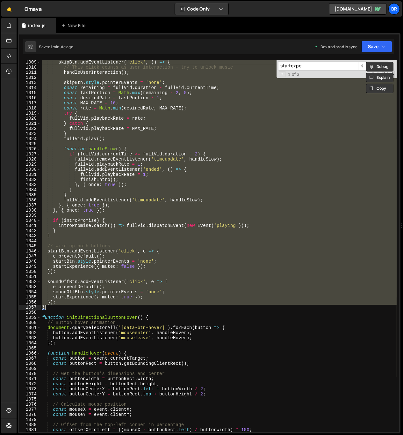
scroll to position [5146, 0]
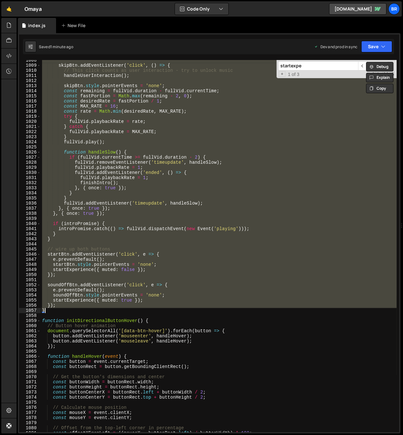
click at [61, 238] on div "skipBtn . addEventListener ( 'click' , ( ) => { // This click counts as user in…" at bounding box center [219, 246] width 356 height 372
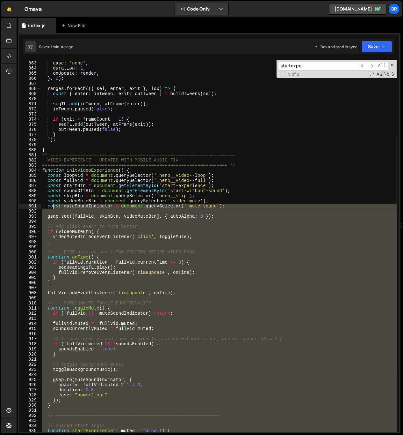
scroll to position [4403, 0]
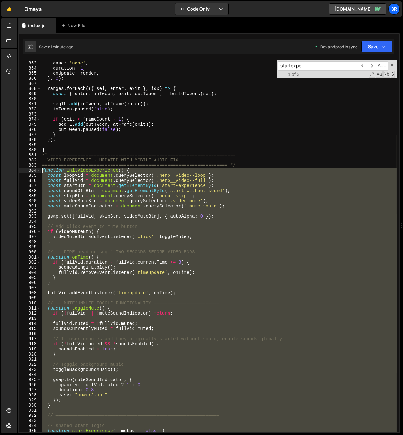
drag, startPoint x: 57, startPoint y: 240, endPoint x: 42, endPoint y: 171, distance: 70.5
click at [42, 171] on div "snap : 'frame' , ease : 'none' , duration : 1 , onUpdate : render , } , 0 ) ; r…" at bounding box center [219, 246] width 356 height 382
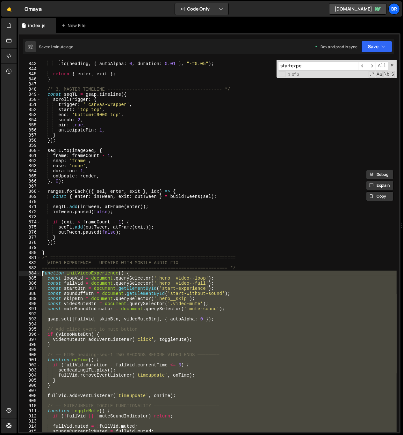
scroll to position [4543, 0]
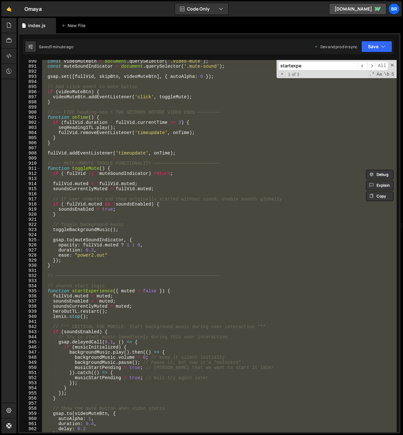
click at [127, 246] on div "const videoMuteBtn = document . querySelector ( '.video-mute' ) ; const muteSou…" at bounding box center [219, 246] width 356 height 372
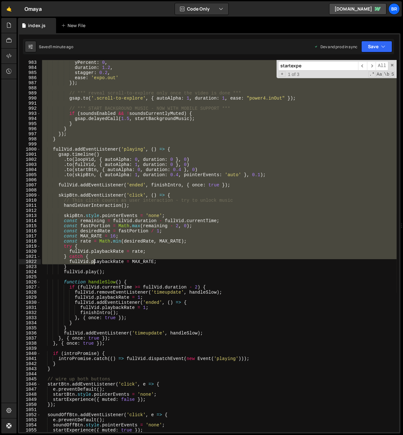
scroll to position [5068, 0]
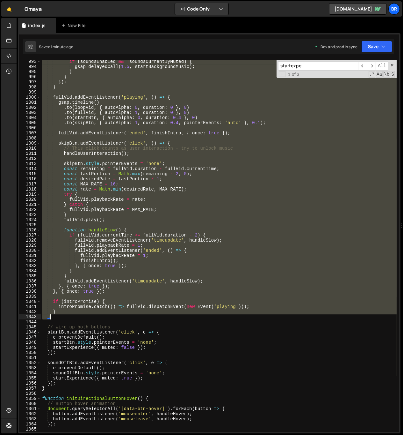
drag, startPoint x: 47, startPoint y: 277, endPoint x: 63, endPoint y: 316, distance: 42.3
click at [63, 316] on div "if ( soundsEnabled && ! soundsCurrentlyMuted ) { gsap . delayedCall ( 1.5 , sta…" at bounding box center [219, 250] width 356 height 382
paste textarea
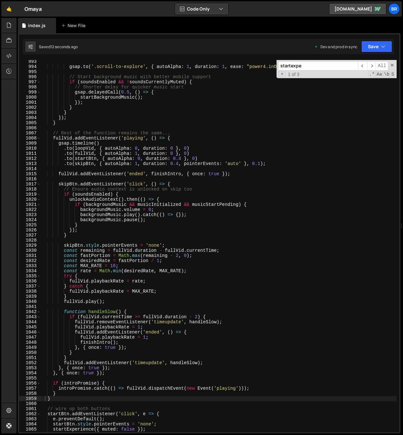
click at [230, 282] on div "gsap . to ( '.scroll-to-explore' , { autoAlpha : 1 , duration : 1 , ease : "pow…" at bounding box center [219, 250] width 356 height 382
type textarea "fullVid.playbackRate = rate;"
click at [308, 64] on input "startexpe" at bounding box center [318, 65] width 80 height 9
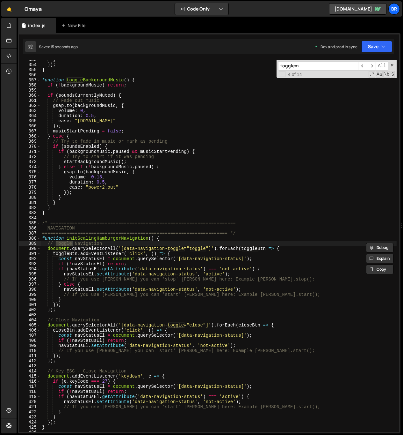
scroll to position [4397, 0]
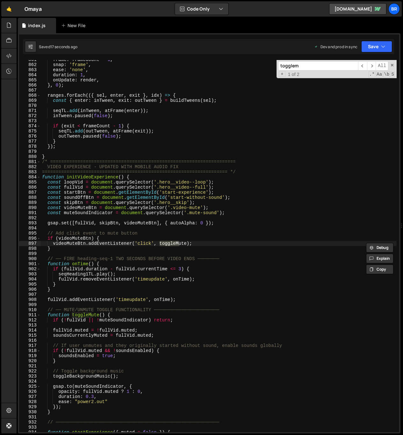
type input "togglem"
click at [99, 314] on div "frame : frameCount - 1 , snap : 'frame' , ease : 'none' , duration : 1 , onUpda…" at bounding box center [219, 248] width 356 height 382
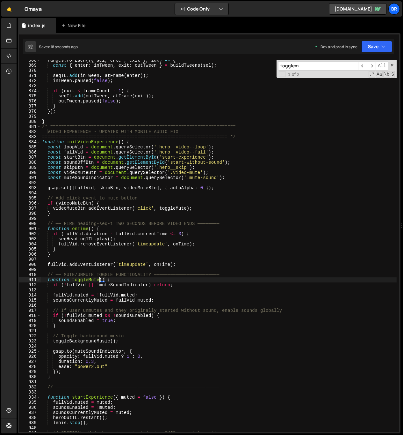
scroll to position [4432, 0]
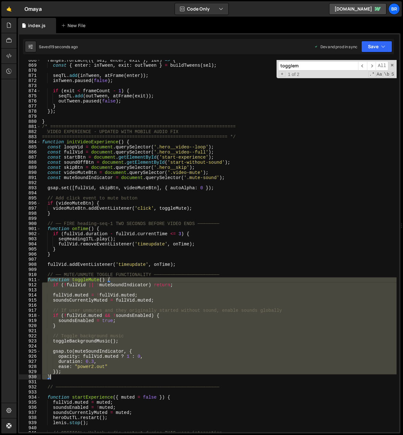
drag, startPoint x: 48, startPoint y: 279, endPoint x: 65, endPoint y: 376, distance: 98.4
click at [66, 376] on div "ranges . forEach (({ sel , enter , exit } , idx ) => { const { enter : inTween …" at bounding box center [219, 249] width 356 height 382
paste textarea
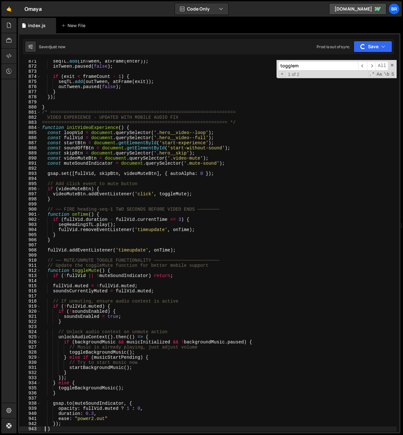
scroll to position [4480, 0]
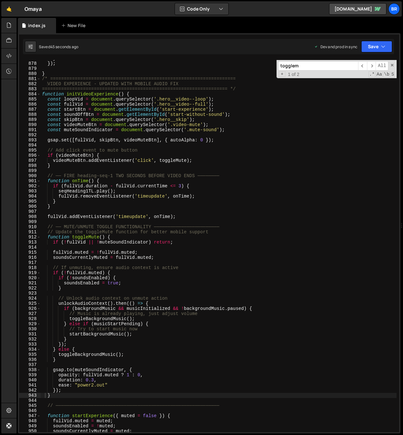
click at [152, 240] on div "} }) ; } /* ===================================================================…" at bounding box center [219, 247] width 356 height 382
type textarea "if (!fullVid || !muteSoundIndicator) return;"
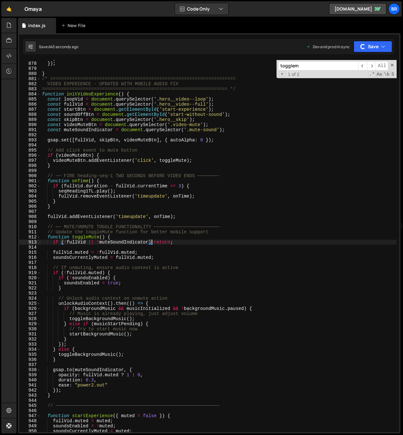
click at [266, 221] on div "} }) ; } /* ===================================================================…" at bounding box center [219, 247] width 356 height 382
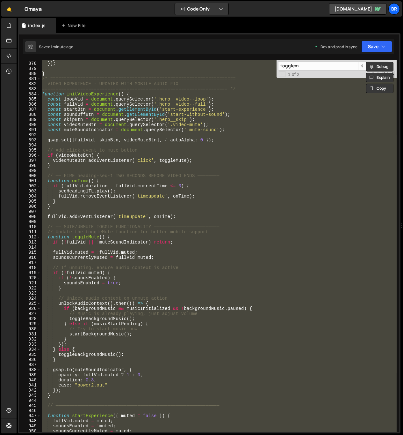
click at [272, 257] on div "} }) ; } /* ===================================================================…" at bounding box center [219, 246] width 356 height 372
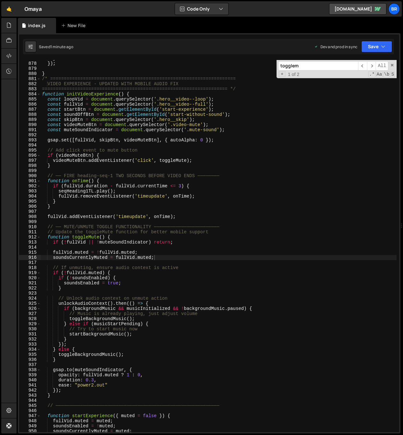
click at [180, 155] on div "} }) ; } /* ===================================================================…" at bounding box center [219, 247] width 356 height 382
click at [147, 179] on div "} }) ; } /* ===================================================================…" at bounding box center [219, 247] width 356 height 382
click at [205, 188] on div "} }) ; } /* ===================================================================…" at bounding box center [219, 247] width 356 height 382
type textarea "if (fullVid.duration - fullVid.currentTime <= 3) {"
click at [253, 249] on div "} }) ; } /* ===================================================================…" at bounding box center [219, 247] width 356 height 382
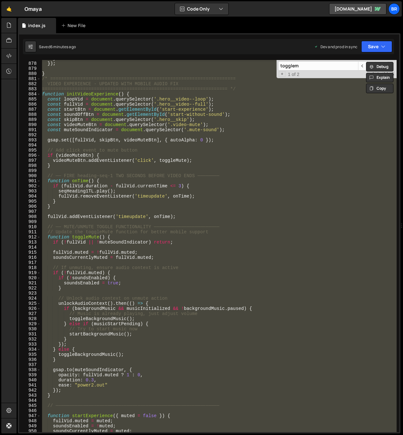
click at [230, 251] on div "} }) ; } /* ===================================================================…" at bounding box center [219, 246] width 356 height 372
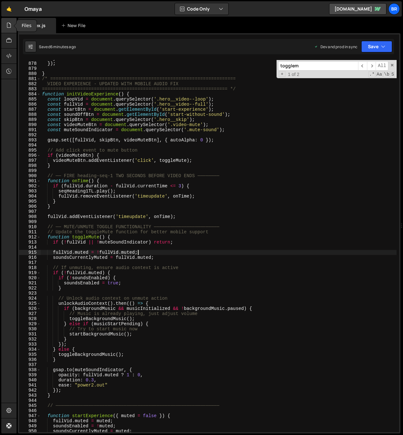
click at [6, 25] on div at bounding box center [9, 25] width 16 height 15
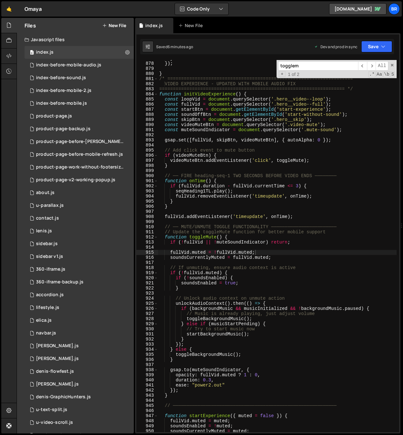
click at [216, 92] on div "} }) ; } /* ===================================================================…" at bounding box center [336, 247] width 356 height 382
type textarea "});"
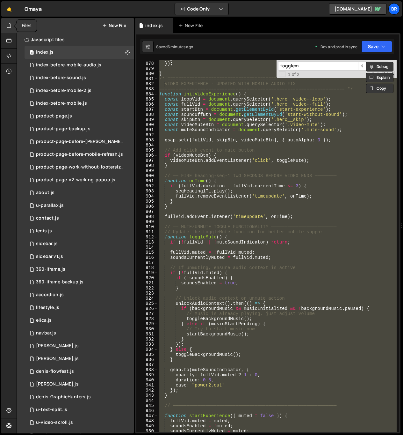
click at [6, 26] on div at bounding box center [9, 25] width 16 height 15
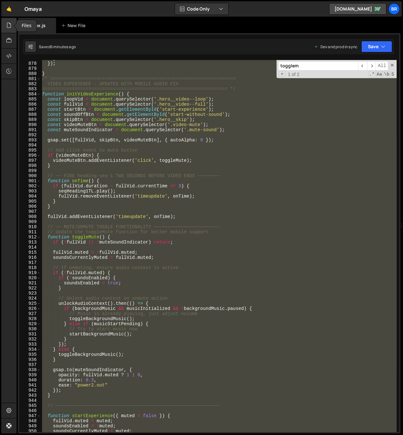
click at [6, 26] on div at bounding box center [9, 25] width 16 height 15
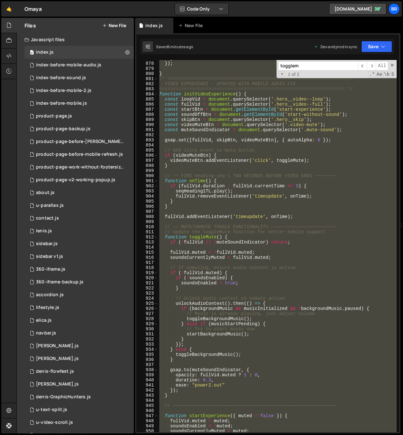
click at [121, 24] on button "New File" at bounding box center [114, 25] width 24 height 5
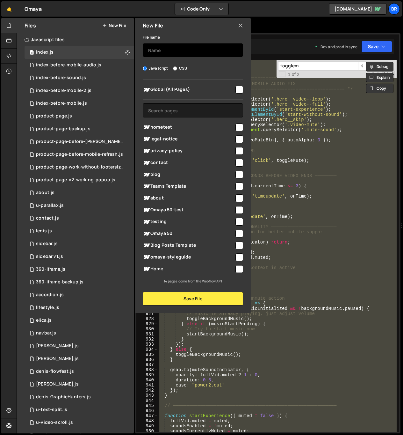
click at [157, 49] on input "text" at bounding box center [193, 50] width 100 height 14
type input "index-before-GPT"
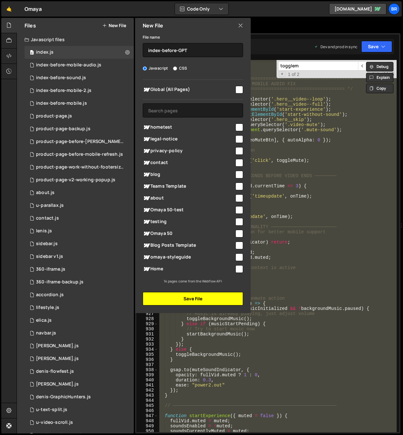
click at [220, 298] on button "Save File" at bounding box center [193, 298] width 100 height 13
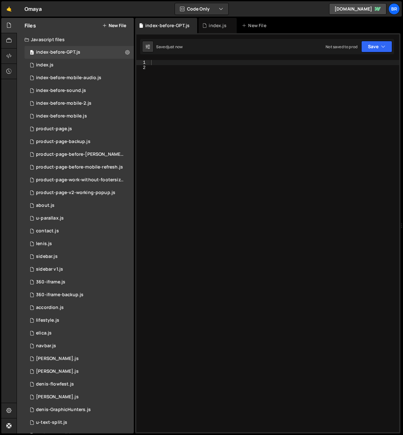
scroll to position [0, 0]
click at [238, 162] on div at bounding box center [275, 251] width 250 height 382
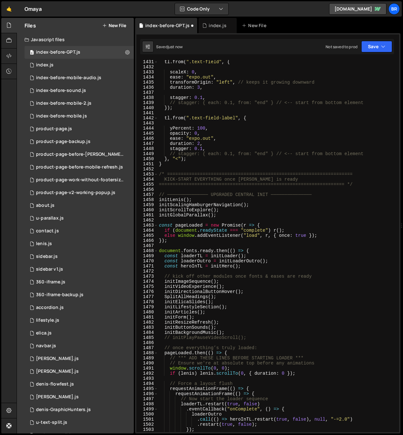
scroll to position [7586, 0]
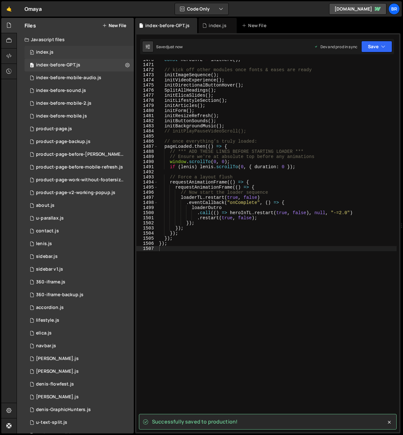
click at [66, 54] on div "0 index.js 0" at bounding box center [79, 52] width 109 height 13
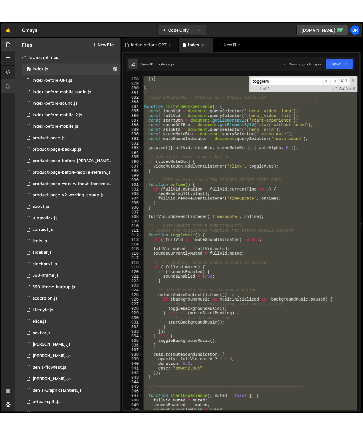
scroll to position [1545, 0]
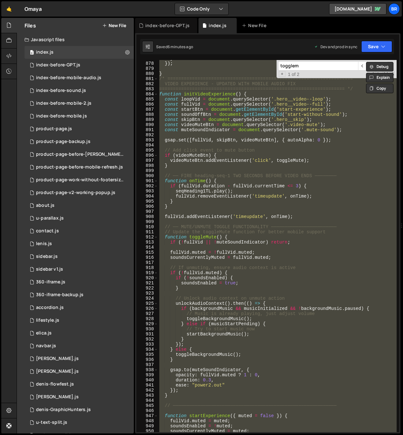
click at [209, 205] on div "} }) ; } /* ===================================================================…" at bounding box center [277, 246] width 239 height 372
type textarea "}"
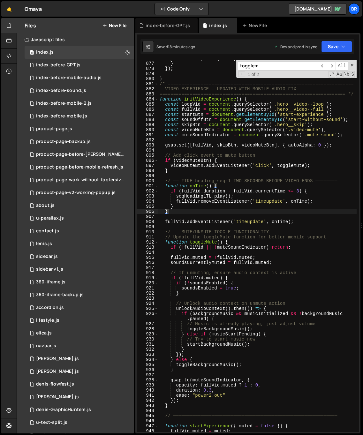
scroll to position [4847, 0]
